Goal: Transaction & Acquisition: Purchase product/service

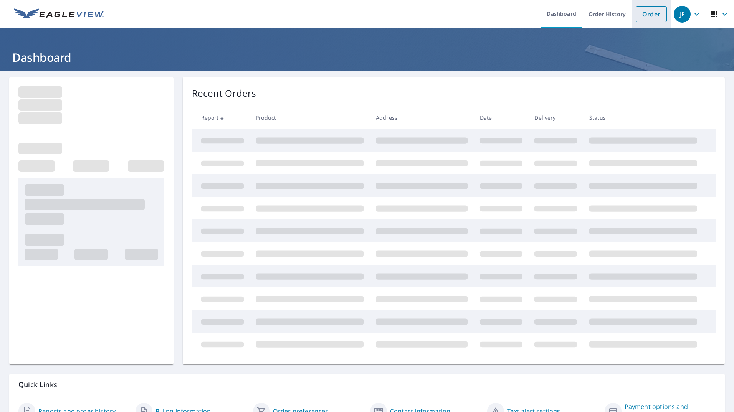
click at [638, 15] on link "Order" at bounding box center [650, 14] width 31 height 16
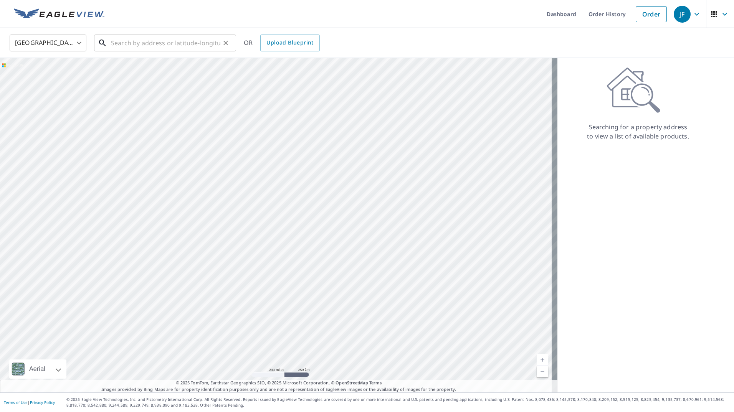
click at [153, 48] on input "text" at bounding box center [165, 42] width 109 height 21
click at [154, 44] on input "13545 HAVEN HILL [GEOGRAPHIC_DATA]" at bounding box center [165, 42] width 109 height 21
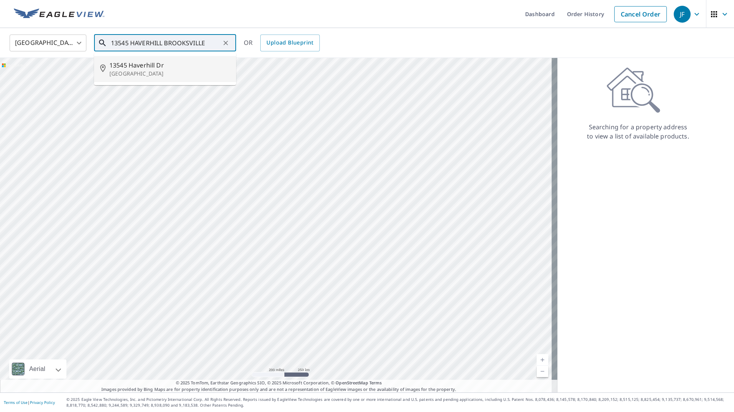
click at [159, 59] on li "[STREET_ADDRESS]" at bounding box center [165, 69] width 142 height 26
type input "[STREET_ADDRESS]"
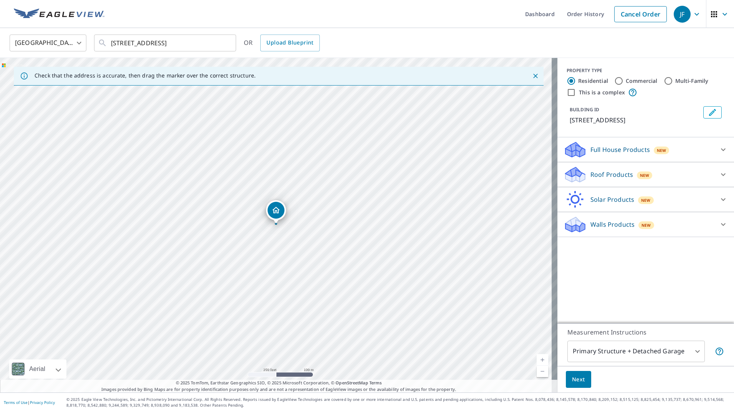
click at [605, 167] on div "Roof Products New" at bounding box center [638, 175] width 150 height 18
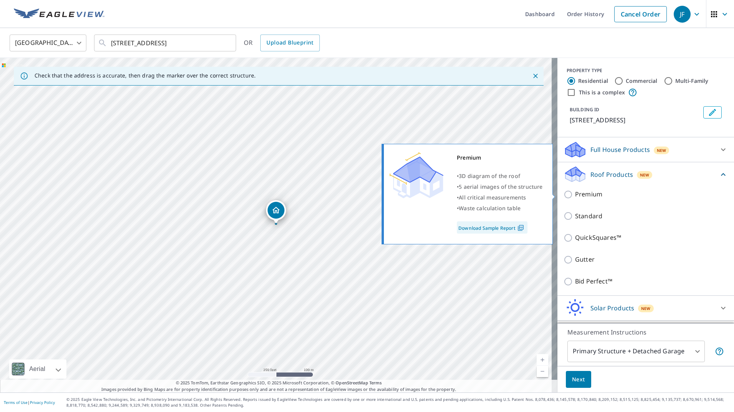
click at [579, 196] on p "Premium" at bounding box center [588, 195] width 27 height 10
click at [575, 196] on input "Premium" at bounding box center [569, 194] width 12 height 9
checkbox input "true"
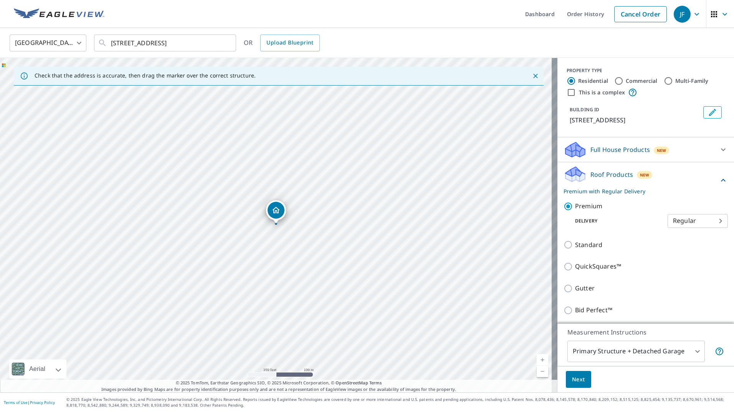
click at [572, 379] on span "Next" at bounding box center [578, 380] width 13 height 10
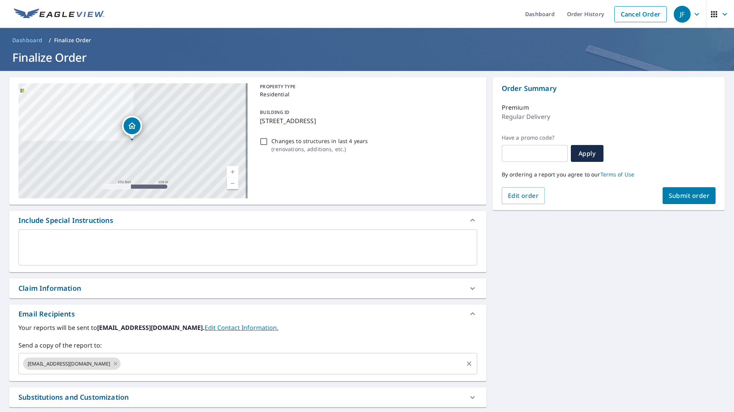
click at [157, 362] on input "text" at bounding box center [292, 363] width 340 height 15
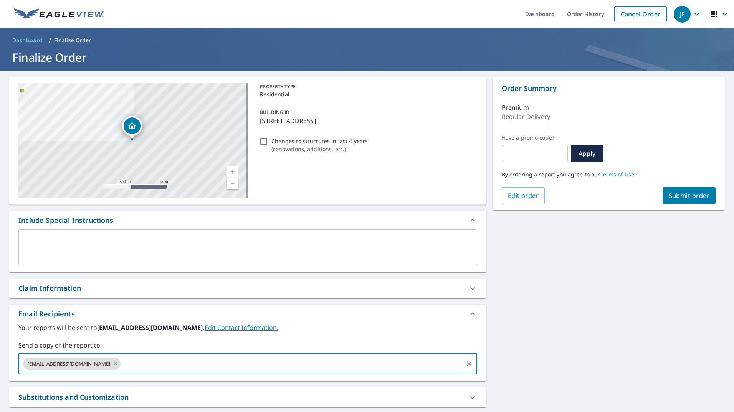
paste input "[EMAIL_ADDRESS][DOMAIN_NAME]"
type input "[EMAIL_ADDRESS][DOMAIN_NAME]"
click at [568, 291] on div "[STREET_ADDRESS] Aerial Road A standard road map Aerial A detailed look from ab…" at bounding box center [367, 270] width 734 height 398
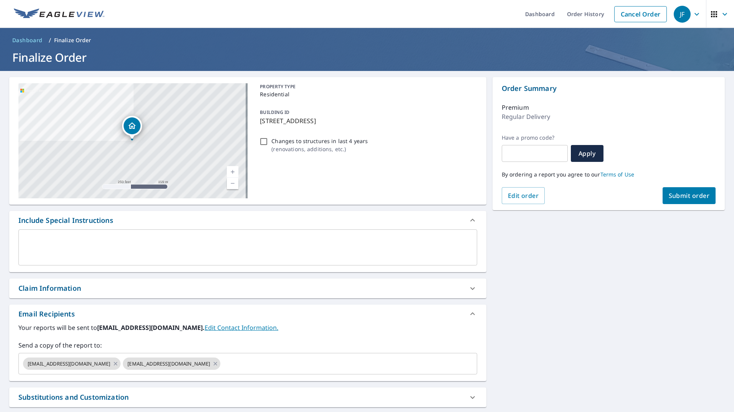
click at [662, 199] on button "Submit order" at bounding box center [688, 195] width 53 height 17
checkbox input "true"
